Goal: Check status: Check status

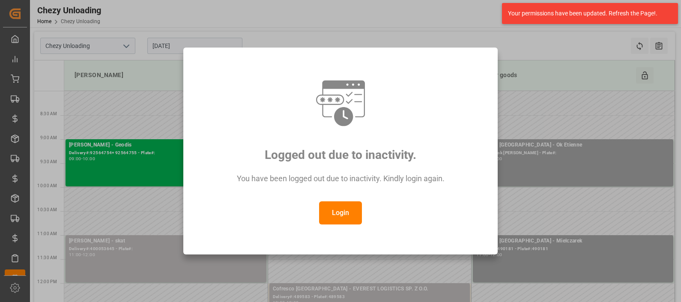
click at [344, 214] on button "Login" at bounding box center [340, 212] width 43 height 23
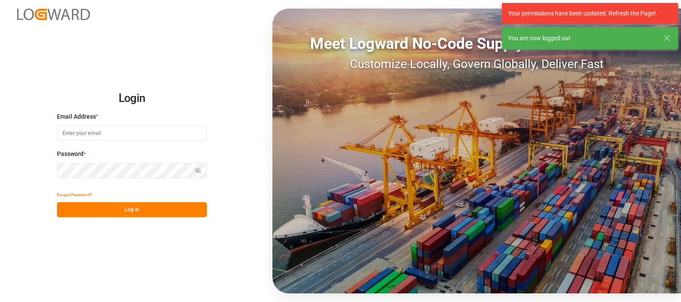
type input "[PERSON_NAME][EMAIL_ADDRESS][PERSON_NAME][DOMAIN_NAME]"
click at [129, 210] on button "Log In" at bounding box center [132, 209] width 150 height 15
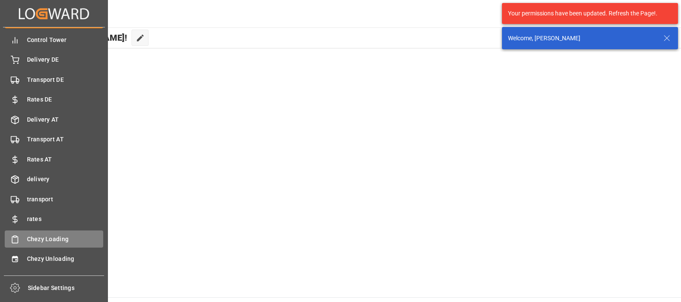
scroll to position [33, 0]
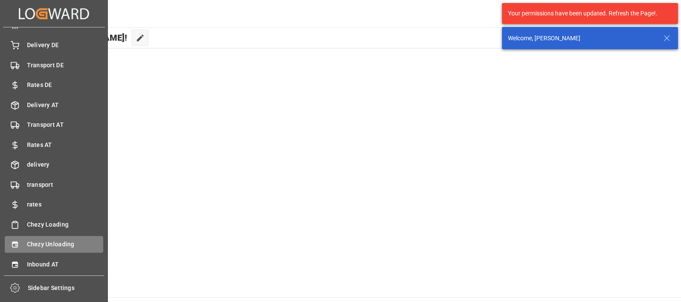
click at [45, 242] on span "Chezy Unloading" at bounding box center [65, 244] width 77 height 9
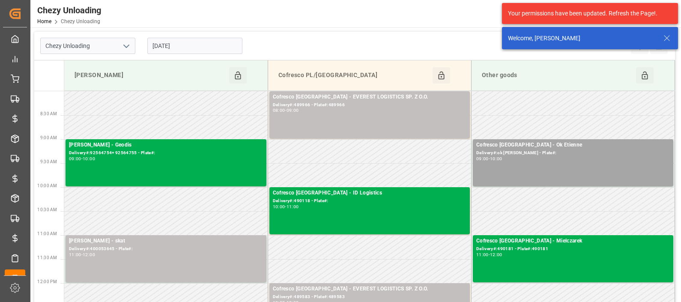
click at [167, 39] on input "[DATE]" at bounding box center [194, 46] width 95 height 16
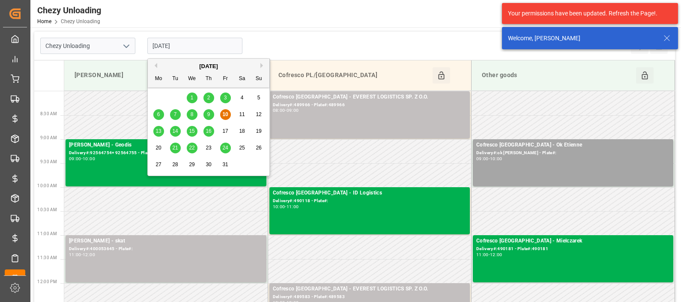
click at [172, 128] on div "14" at bounding box center [175, 131] width 11 height 10
type input "[DATE]"
